Goal: Task Accomplishment & Management: Complete application form

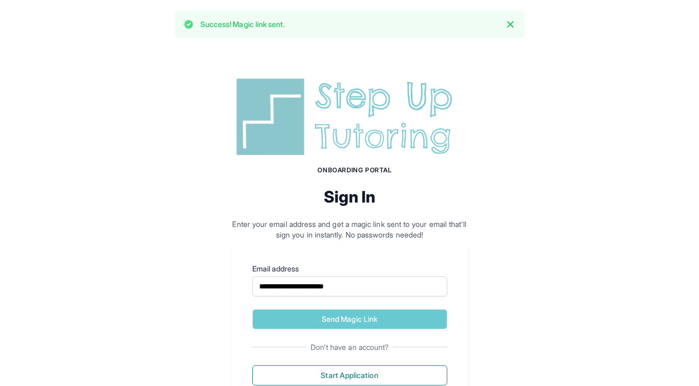
scroll to position [42, 0]
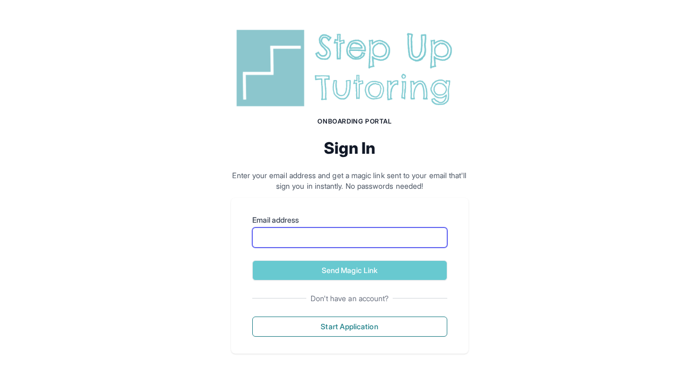
click at [315, 233] on input "Email address" at bounding box center [349, 237] width 195 height 20
type input "**********"
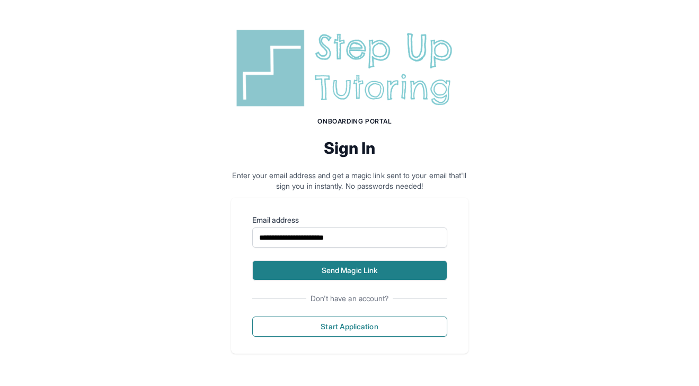
click at [317, 267] on button "Send Magic Link" at bounding box center [349, 270] width 195 height 20
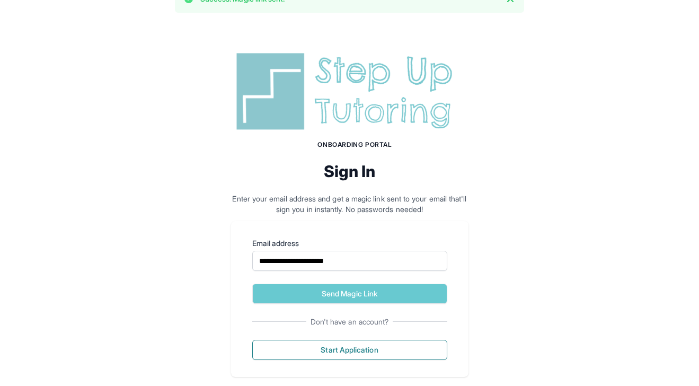
scroll to position [42, 0]
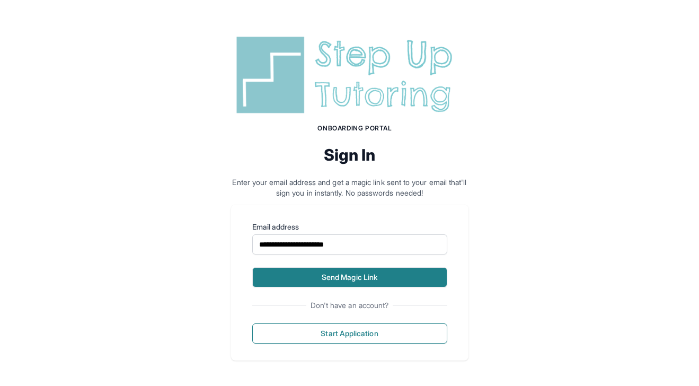
click at [338, 274] on button "Send Magic Link" at bounding box center [349, 277] width 195 height 20
click at [373, 273] on button "Send Magic Link" at bounding box center [349, 277] width 195 height 20
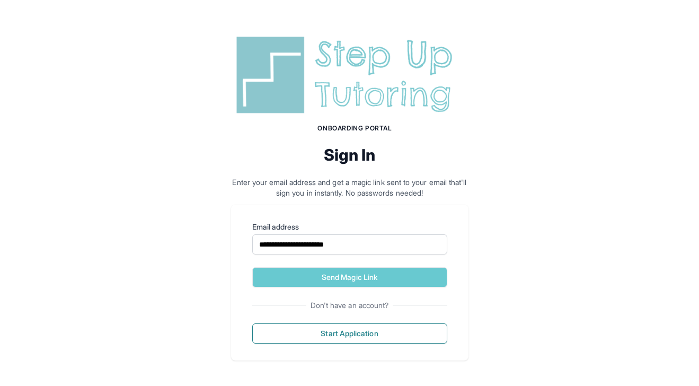
scroll to position [0, 0]
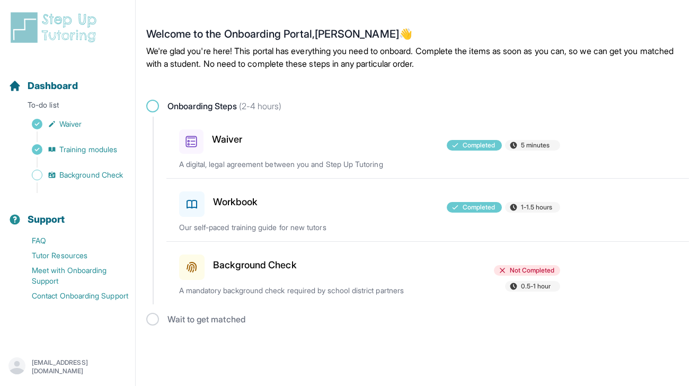
click at [332, 288] on p "A mandatory background check required by school district partners" at bounding box center [303, 290] width 248 height 11
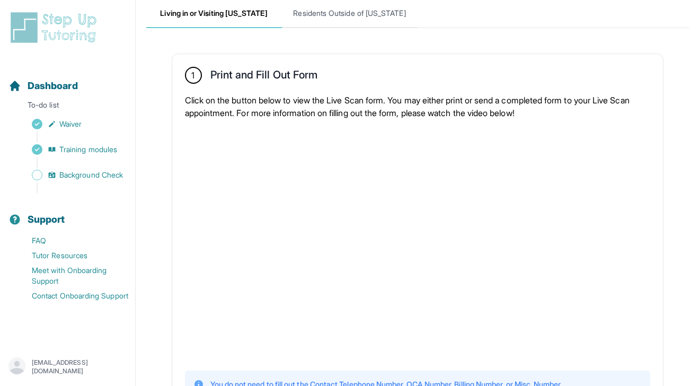
scroll to position [142, 0]
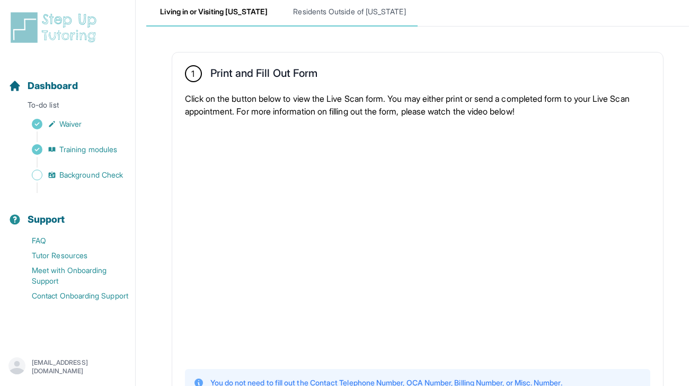
click at [346, 21] on span "Residents Outside of [US_STATE]" at bounding box center [350, 12] width 136 height 29
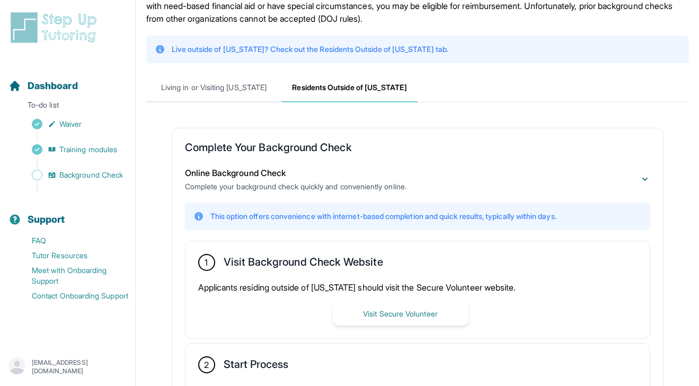
scroll to position [0, 0]
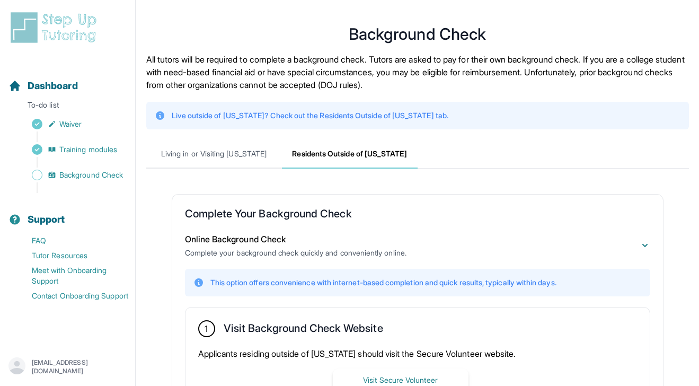
click at [55, 22] on img at bounding box center [55, 28] width 94 height 34
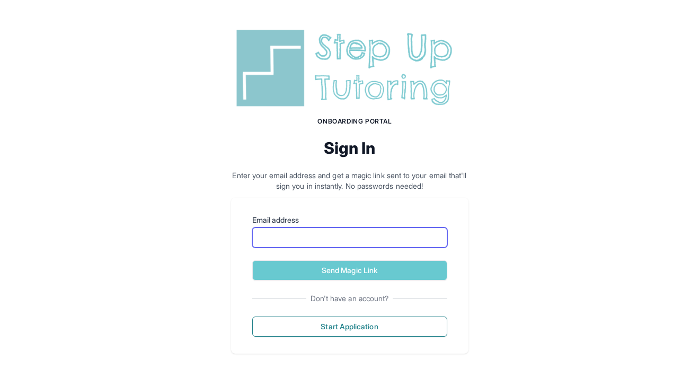
click at [296, 239] on input "Email address" at bounding box center [349, 237] width 195 height 20
type input "**********"
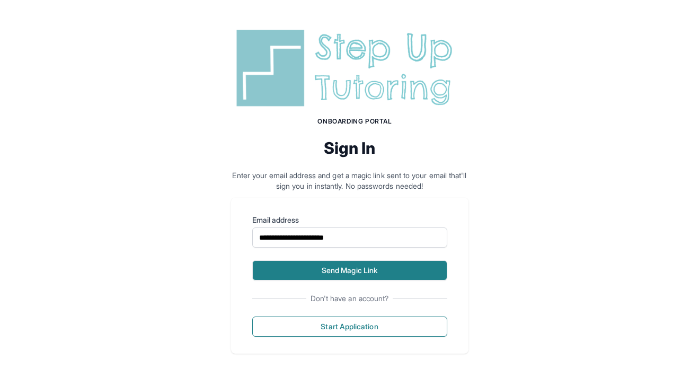
click at [329, 273] on button "Send Magic Link" at bounding box center [349, 270] width 195 height 20
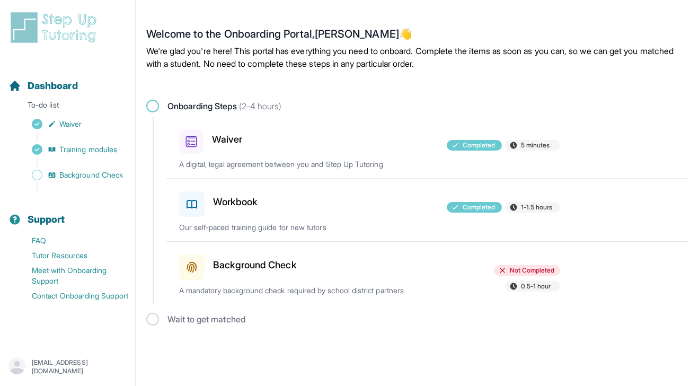
click at [253, 268] on h3 "Background Check" at bounding box center [255, 264] width 84 height 15
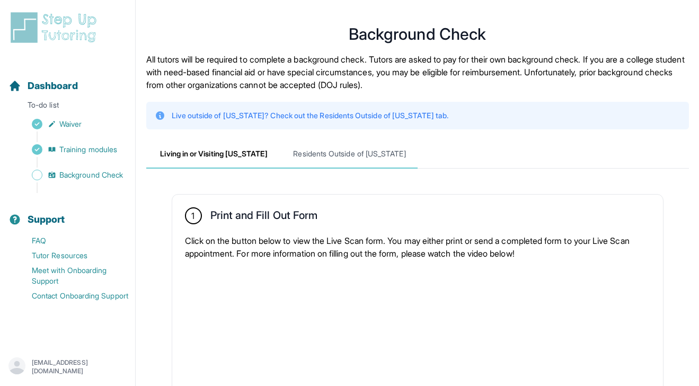
click at [318, 151] on span "Residents Outside of [US_STATE]" at bounding box center [350, 154] width 136 height 29
